Goal: Transaction & Acquisition: Purchase product/service

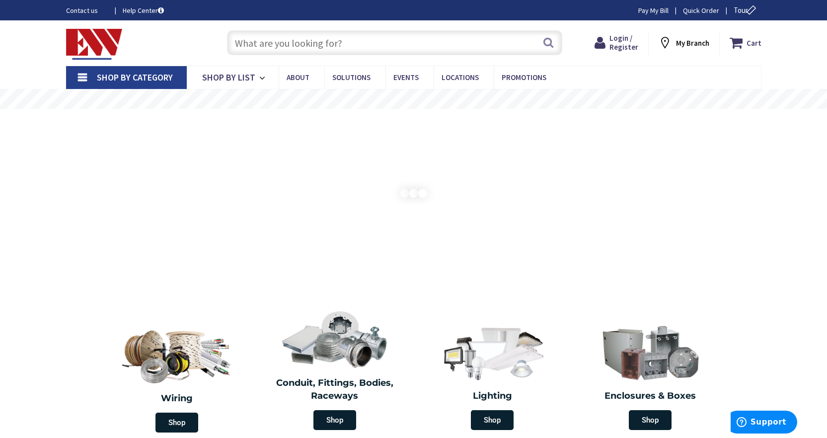
click at [168, 81] on span "Shop By Category" at bounding box center [135, 77] width 76 height 11
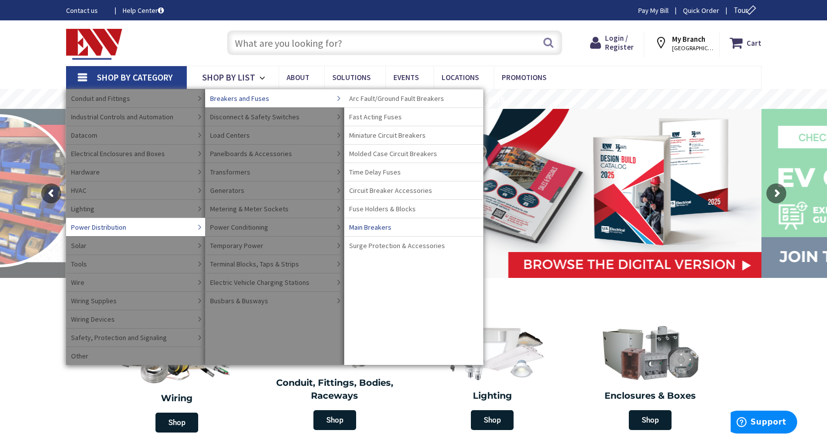
click at [382, 227] on span "Main Breakers" at bounding box center [370, 227] width 42 height 10
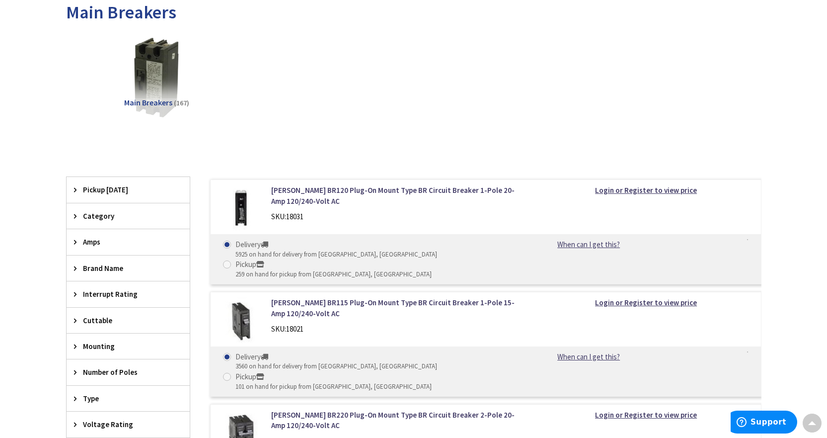
scroll to position [199, 0]
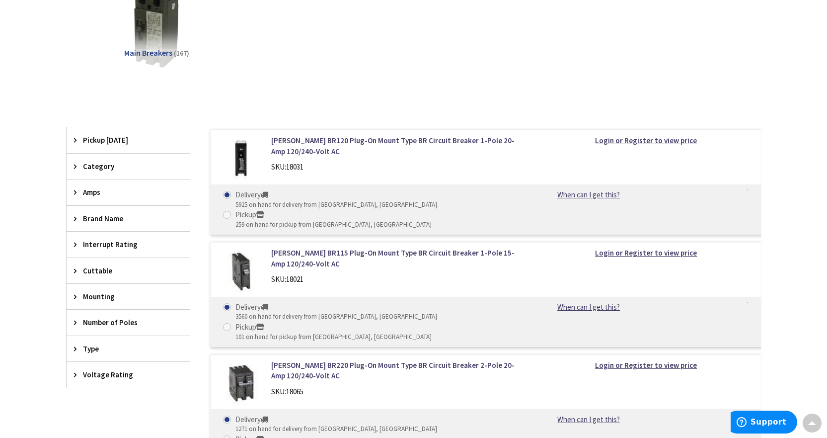
click at [139, 216] on span "Brand Name" at bounding box center [123, 218] width 81 height 10
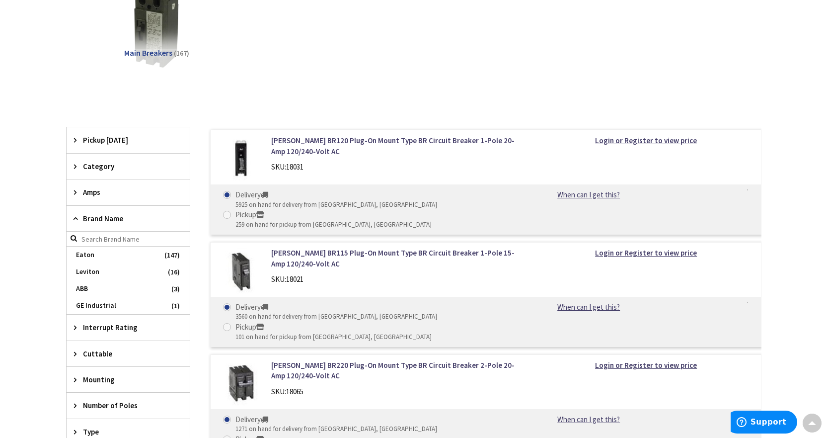
click at [38, 235] on div "Skip to Content Toggle Nav Search Cart My Cart Close" at bounding box center [413, 381] width 827 height 1118
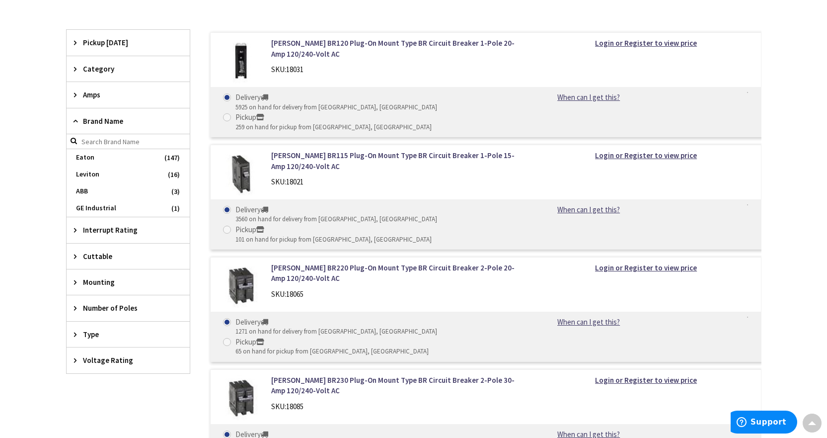
scroll to position [298, 0]
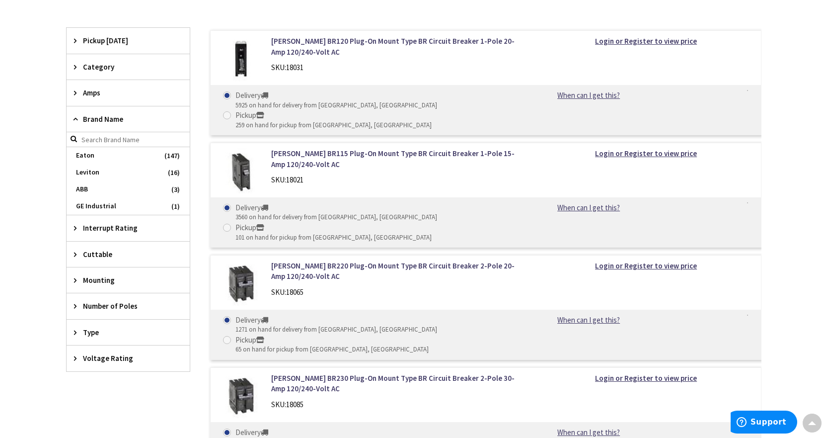
click at [119, 310] on span "Number of Poles" at bounding box center [123, 306] width 81 height 10
click at [79, 348] on span "2" at bounding box center [128, 342] width 123 height 17
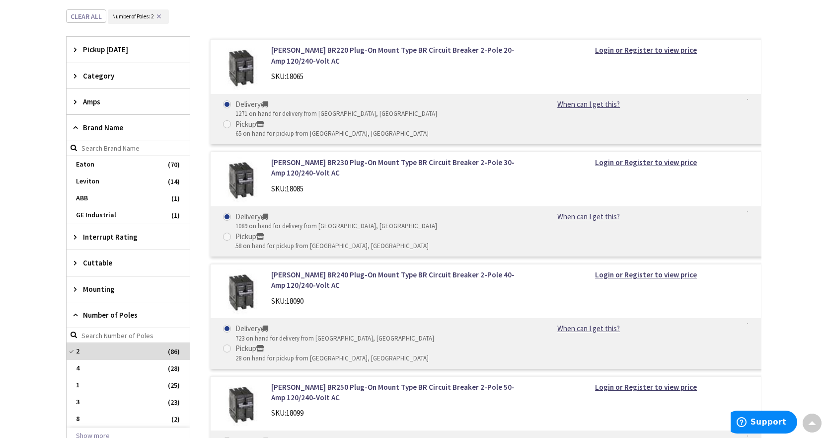
click at [95, 127] on span "Brand Name" at bounding box center [123, 127] width 81 height 10
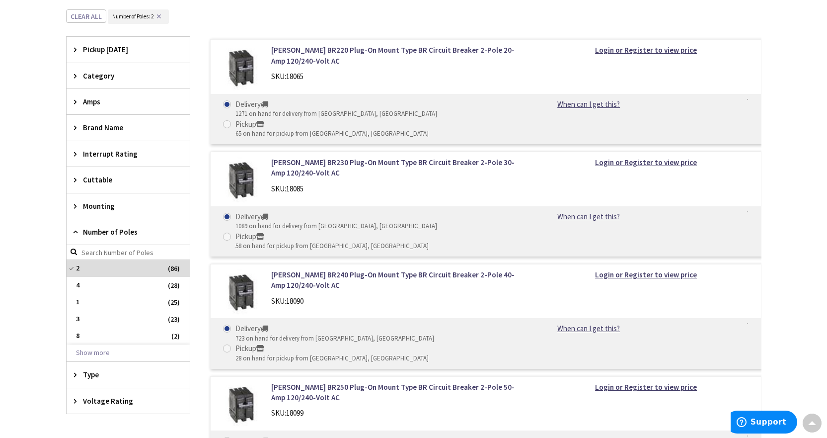
click at [104, 100] on span "Amps" at bounding box center [123, 101] width 81 height 10
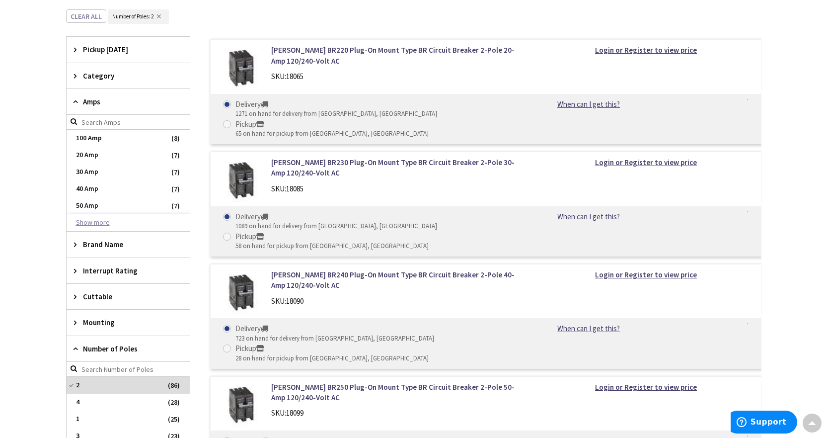
click at [98, 228] on button "Show more" at bounding box center [128, 222] width 123 height 17
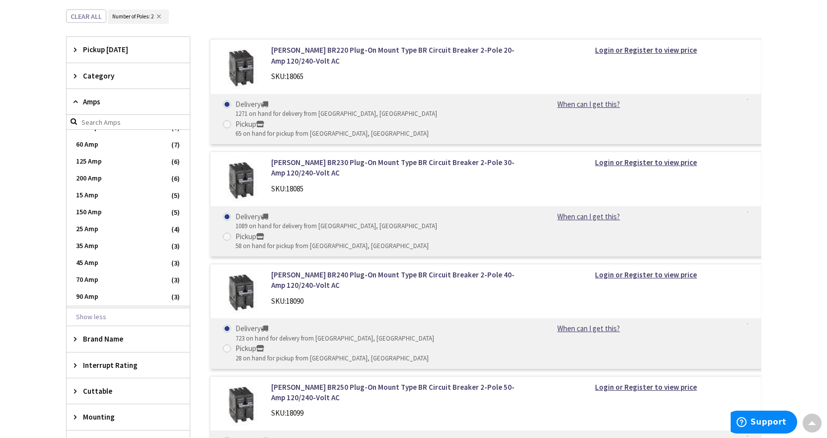
scroll to position [43, 0]
click at [95, 214] on span "200 Amp" at bounding box center [128, 213] width 123 height 17
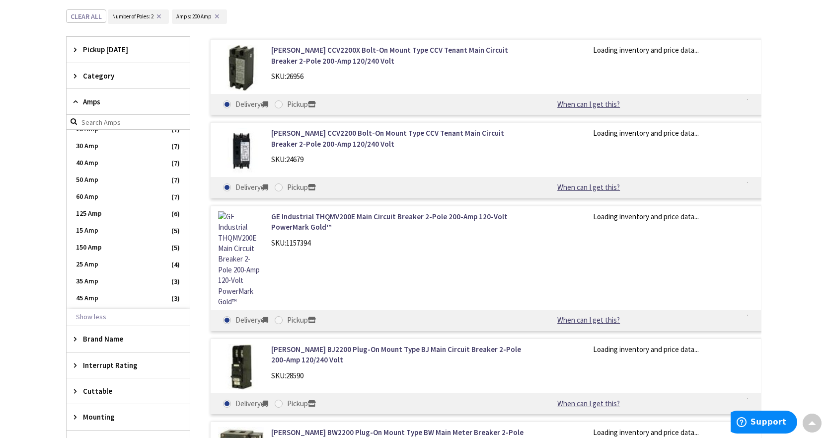
scroll to position [60, 0]
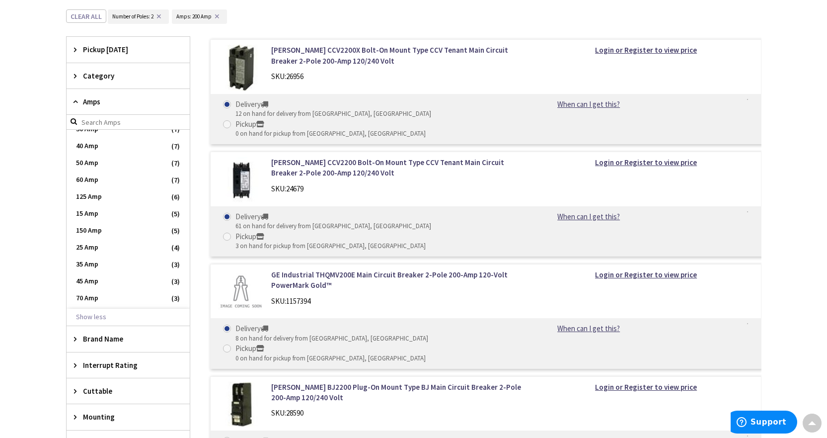
click at [139, 106] on span "Amps" at bounding box center [123, 101] width 81 height 10
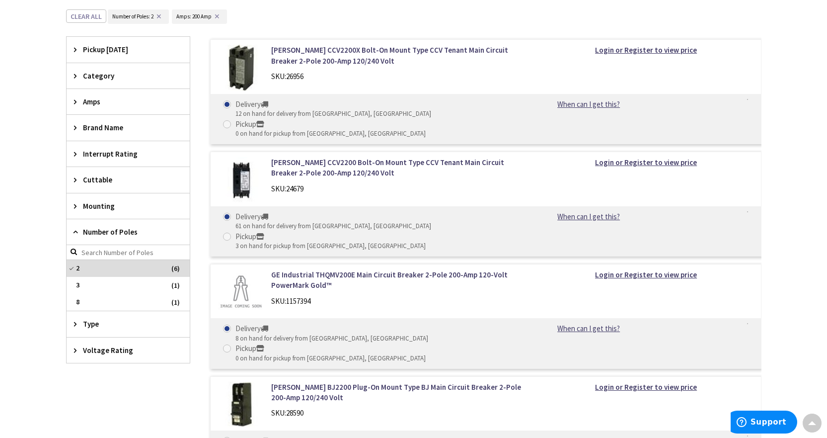
click at [131, 154] on span "Interrupt Rating" at bounding box center [123, 154] width 81 height 10
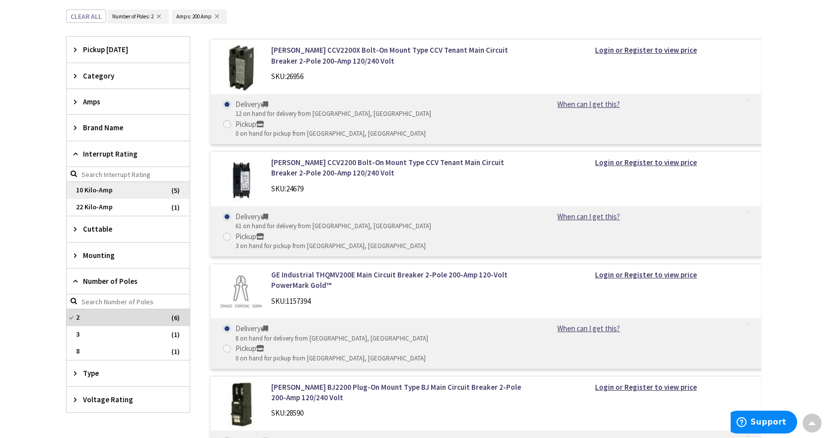
click at [114, 194] on span "10 Kilo-Amp" at bounding box center [128, 190] width 123 height 17
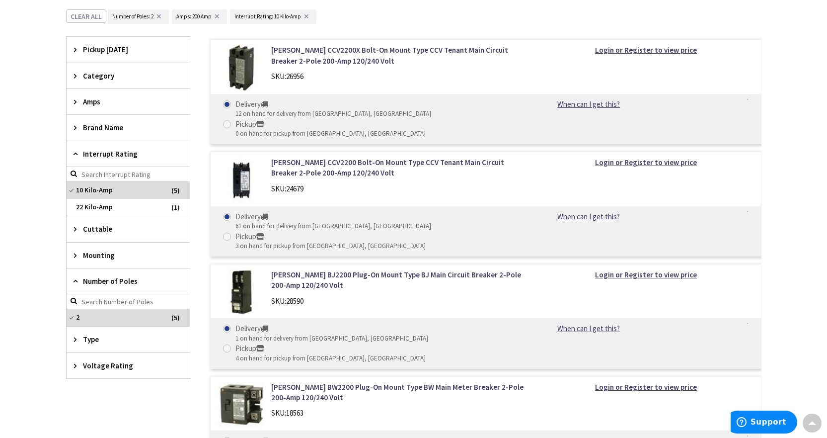
click at [109, 154] on span "Interrupt Rating" at bounding box center [123, 154] width 81 height 10
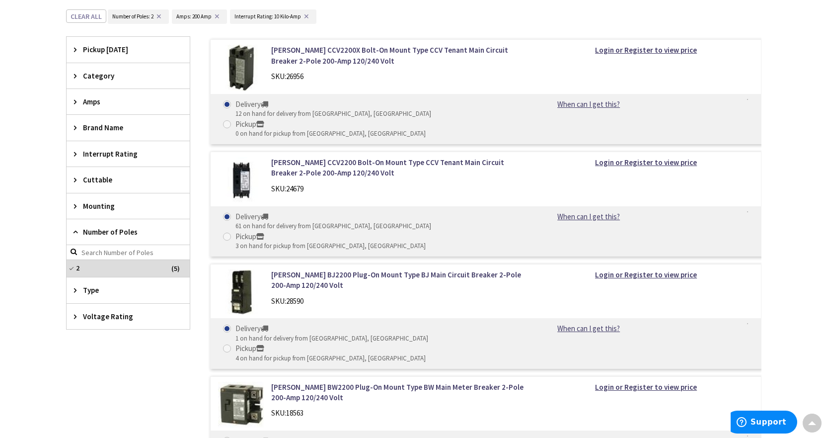
click at [129, 323] on div "Voltage Rating" at bounding box center [128, 316] width 123 height 25
click at [118, 233] on span "Number of Poles" at bounding box center [123, 232] width 81 height 10
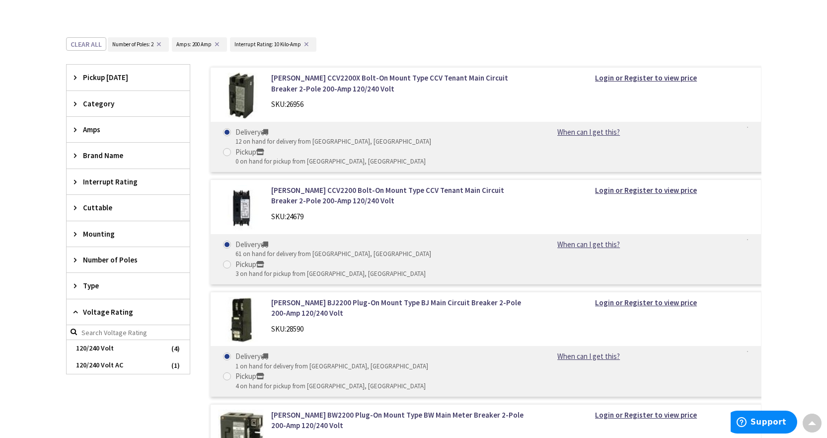
scroll to position [266, 0]
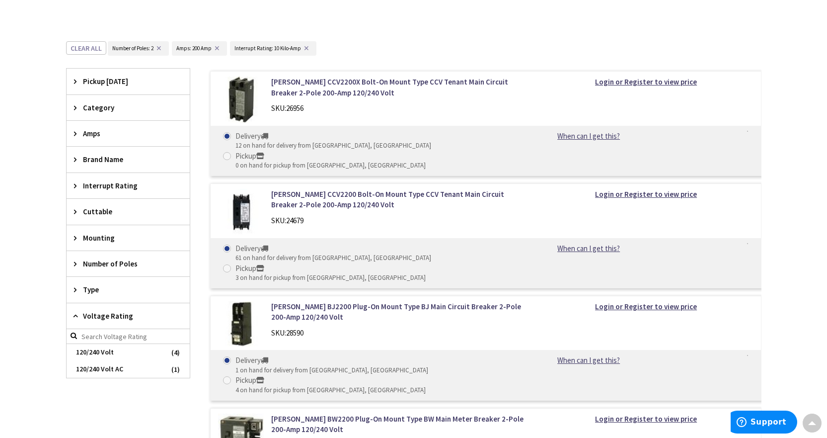
click at [237, 94] on img at bounding box center [241, 100] width 46 height 46
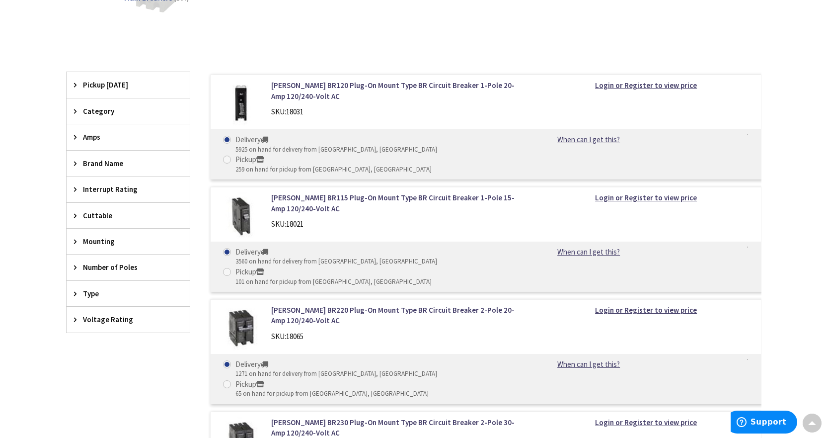
scroll to position [248, 0]
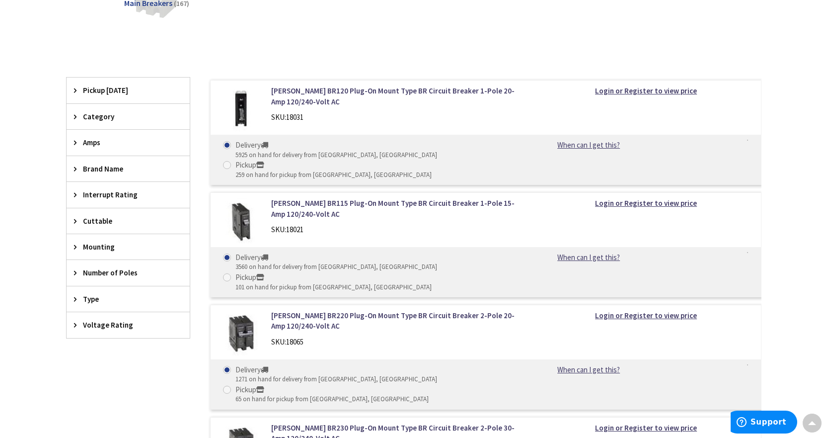
click at [133, 244] on span "Mounting" at bounding box center [123, 247] width 81 height 10
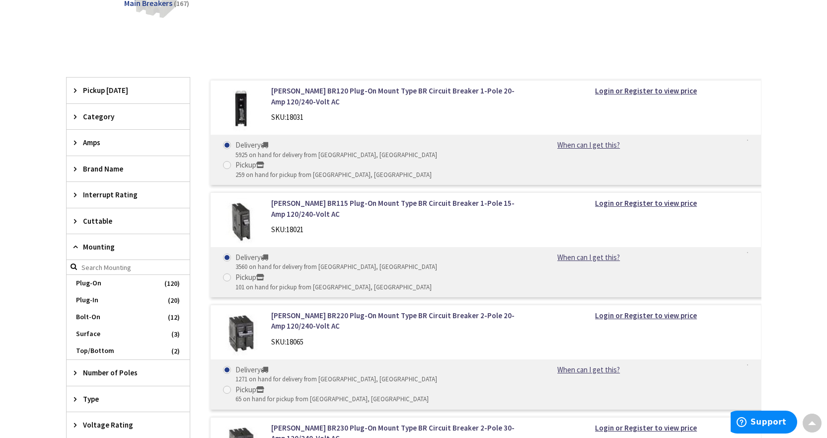
click at [147, 222] on span "Cuttable" at bounding box center [123, 221] width 81 height 10
click at [143, 245] on span "Mounting" at bounding box center [123, 247] width 81 height 10
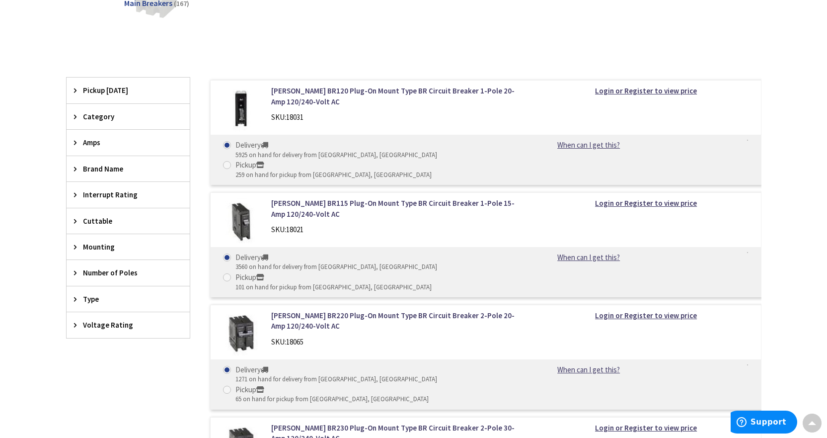
click at [143, 275] on span "Number of Poles" at bounding box center [123, 272] width 81 height 10
click at [140, 313] on span "2" at bounding box center [128, 309] width 123 height 17
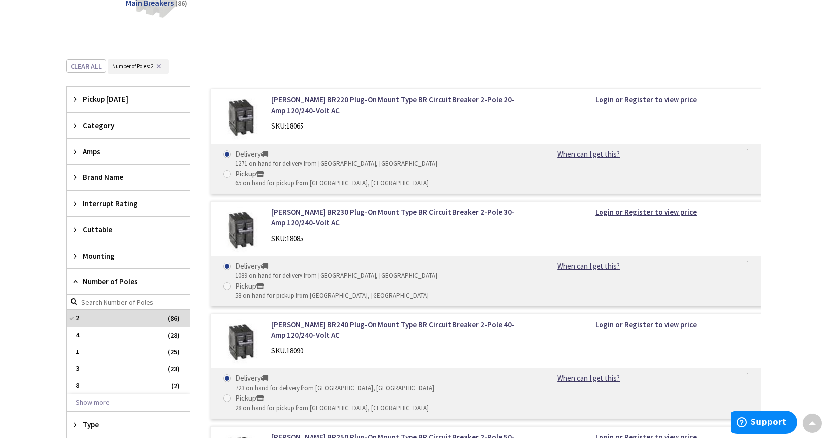
click at [128, 283] on span "Number of Poles" at bounding box center [123, 281] width 81 height 10
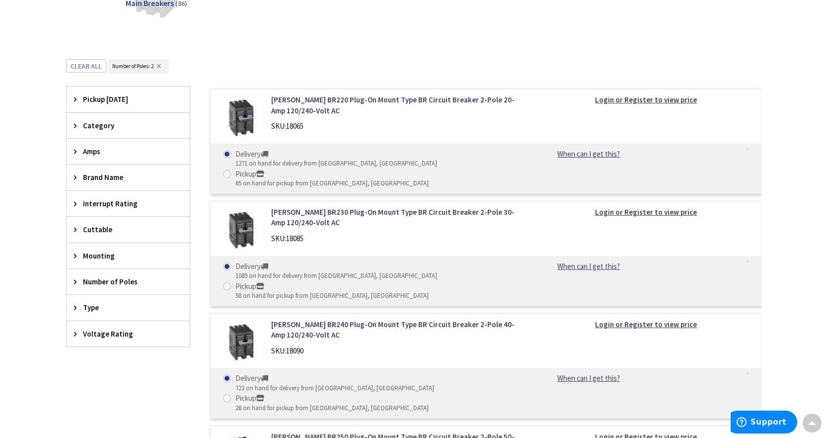
click at [128, 328] on span "Voltage Rating" at bounding box center [123, 333] width 81 height 10
click at [122, 338] on span "Voltage Rating" at bounding box center [123, 333] width 81 height 10
click at [112, 208] on span "Interrupt Rating" at bounding box center [123, 203] width 81 height 10
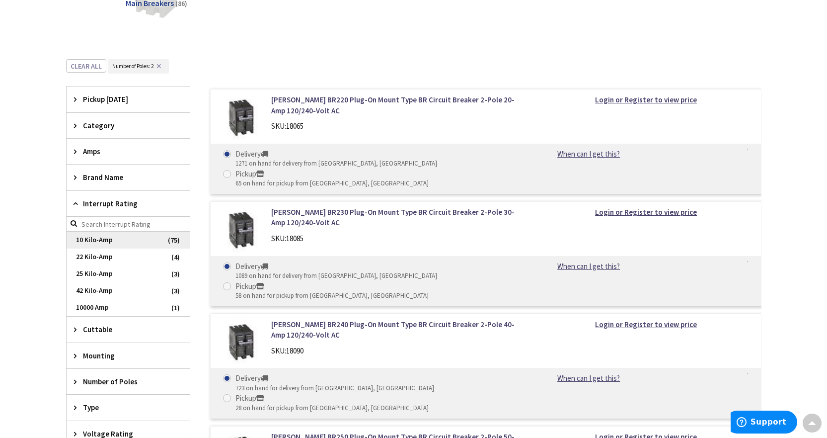
click at [113, 242] on span "10 Kilo-Amp" at bounding box center [128, 240] width 123 height 17
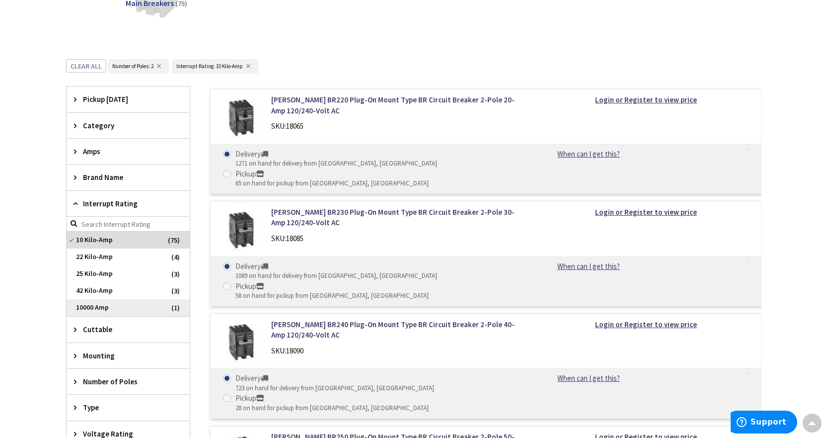
click at [117, 305] on span "10000 Amp" at bounding box center [128, 307] width 123 height 17
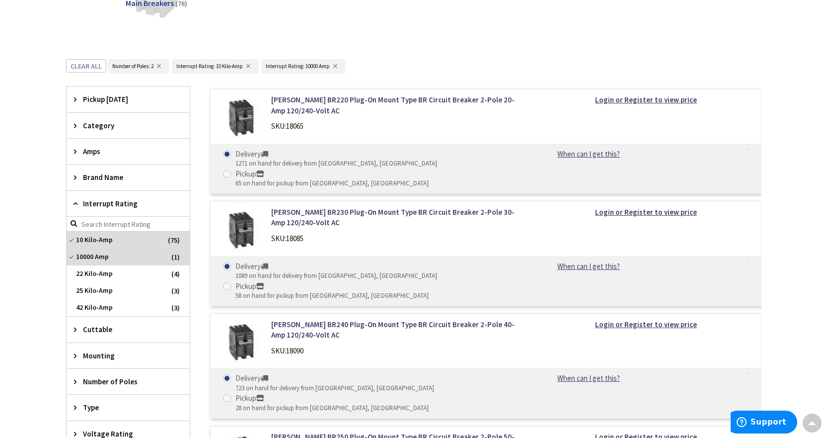
click at [84, 203] on span "Interrupt Rating" at bounding box center [123, 203] width 81 height 10
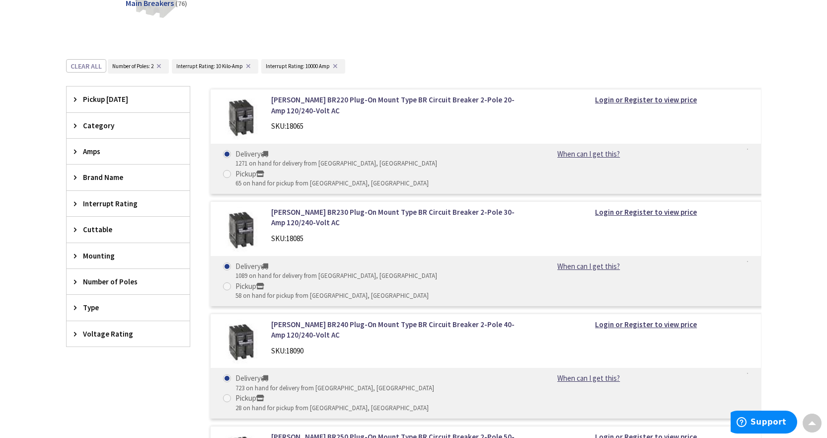
click at [108, 150] on span "Amps" at bounding box center [123, 151] width 81 height 10
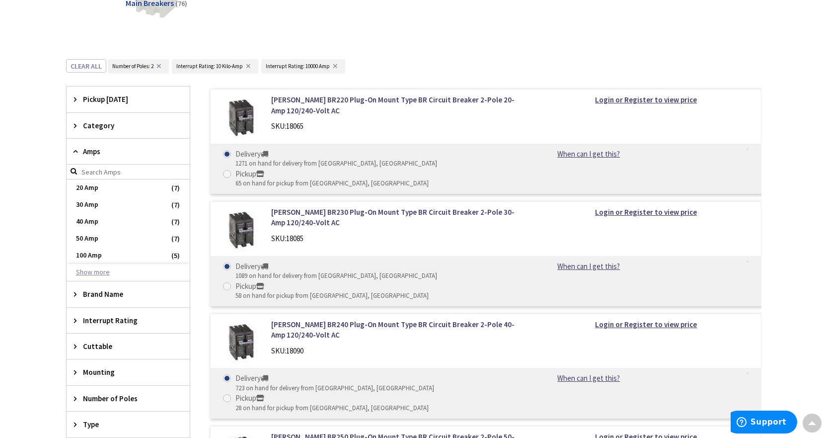
click at [110, 269] on button "Show more" at bounding box center [128, 272] width 123 height 17
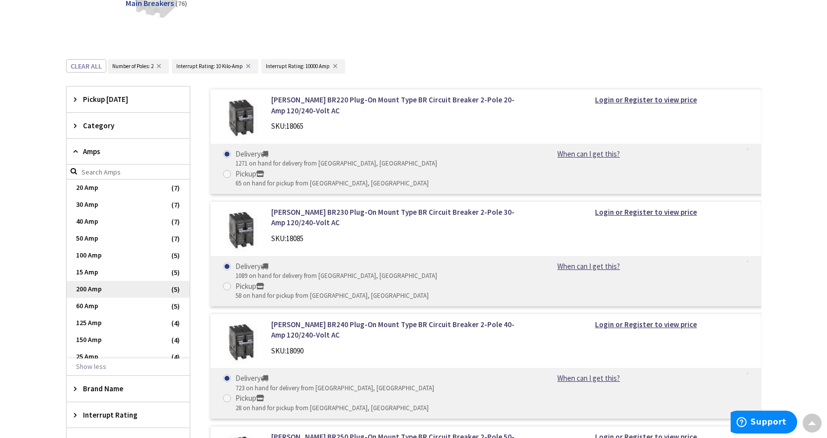
click at [110, 289] on span "200 Amp" at bounding box center [128, 289] width 123 height 17
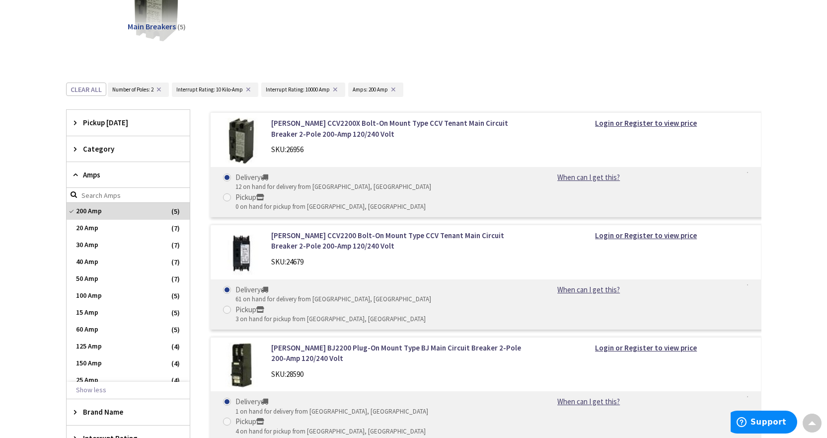
scroll to position [199, 0]
